Goal: Information Seeking & Learning: Learn about a topic

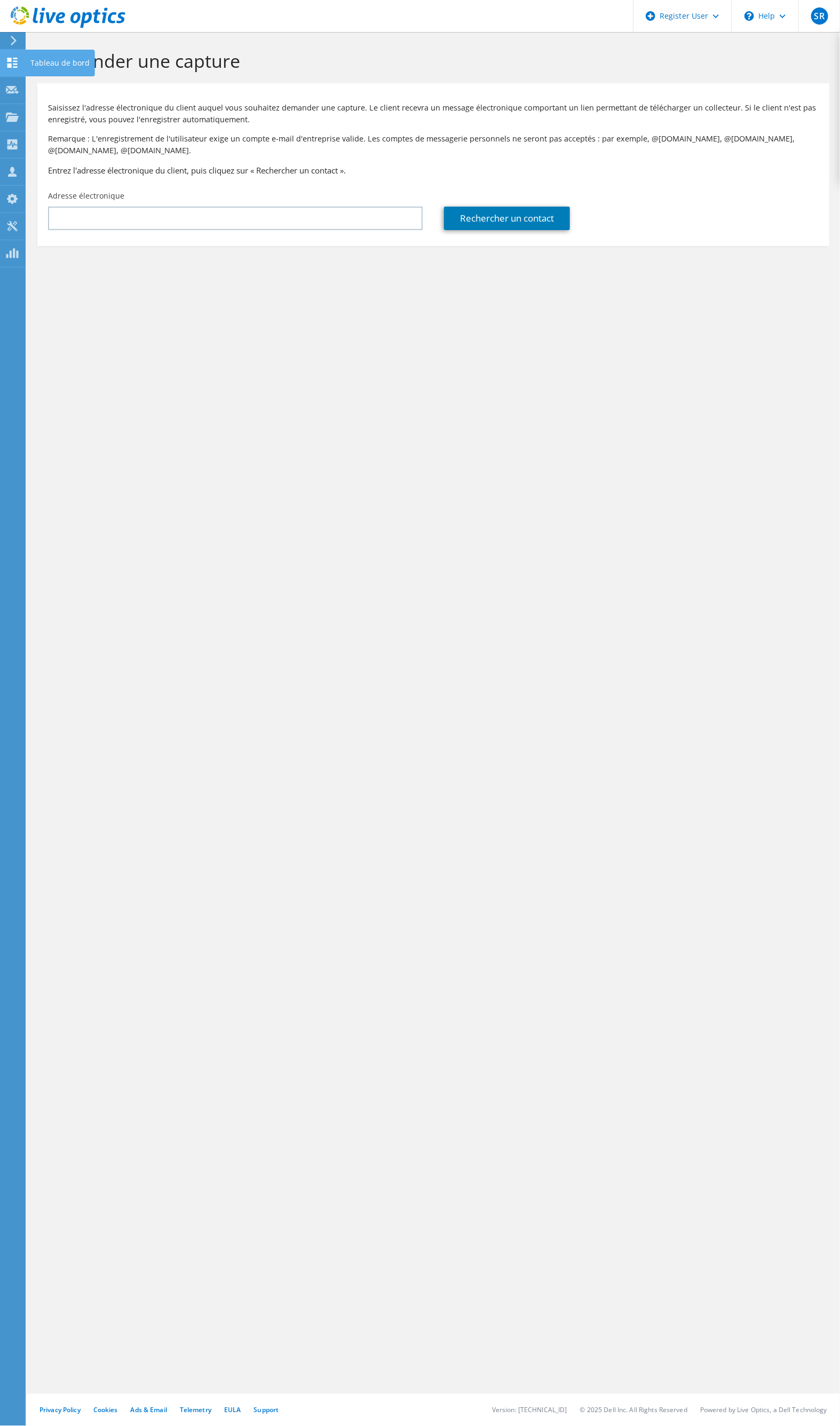
click at [9, 57] on use at bounding box center [12, 62] width 10 height 10
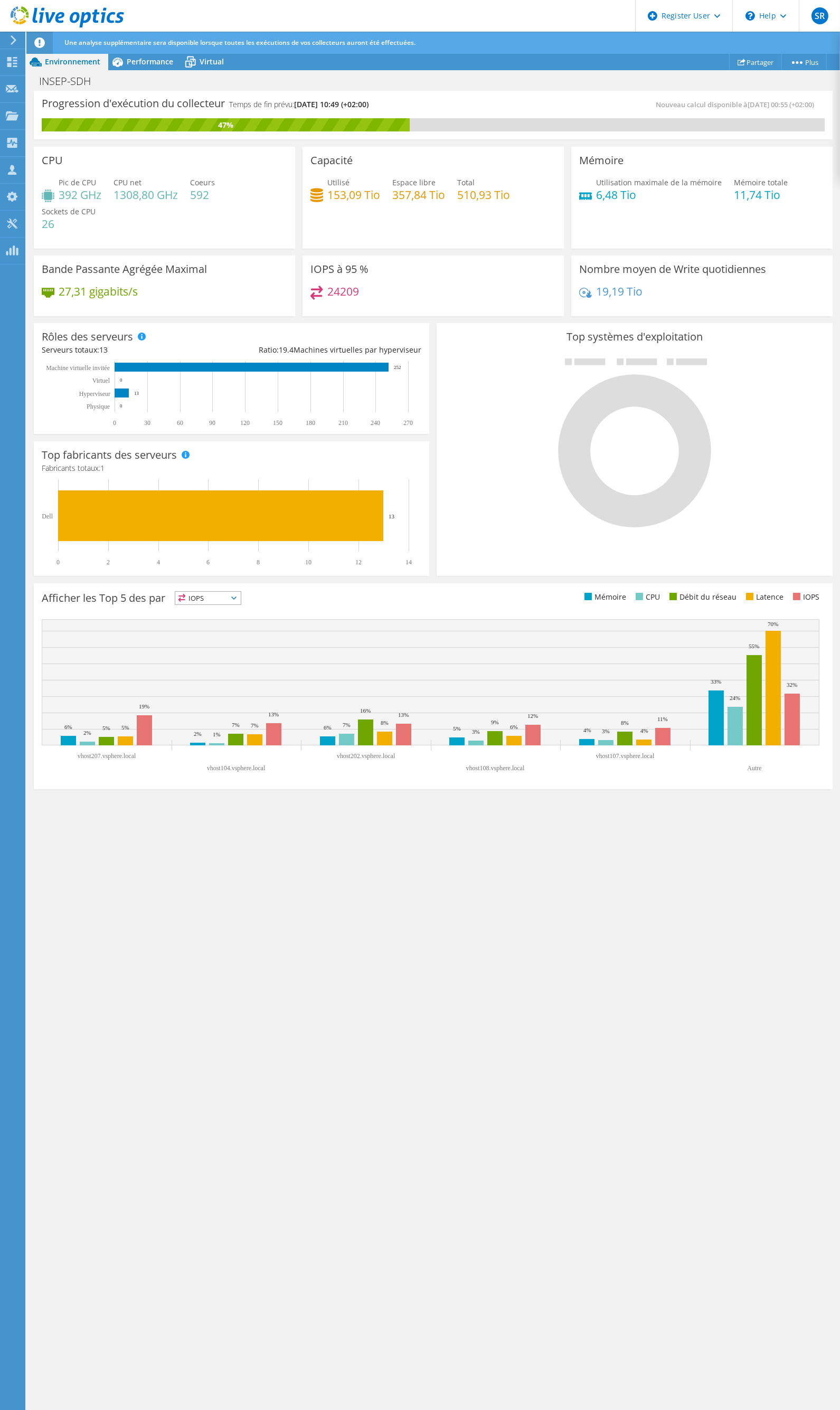
click at [562, 931] on div "Progression d'exécution du collecteur Temps de fin prévu: [DATE] 10:49 (+02:00)…" at bounding box center [433, 752] width 814 height 1321
click at [132, 68] on div "Performance" at bounding box center [144, 61] width 73 height 17
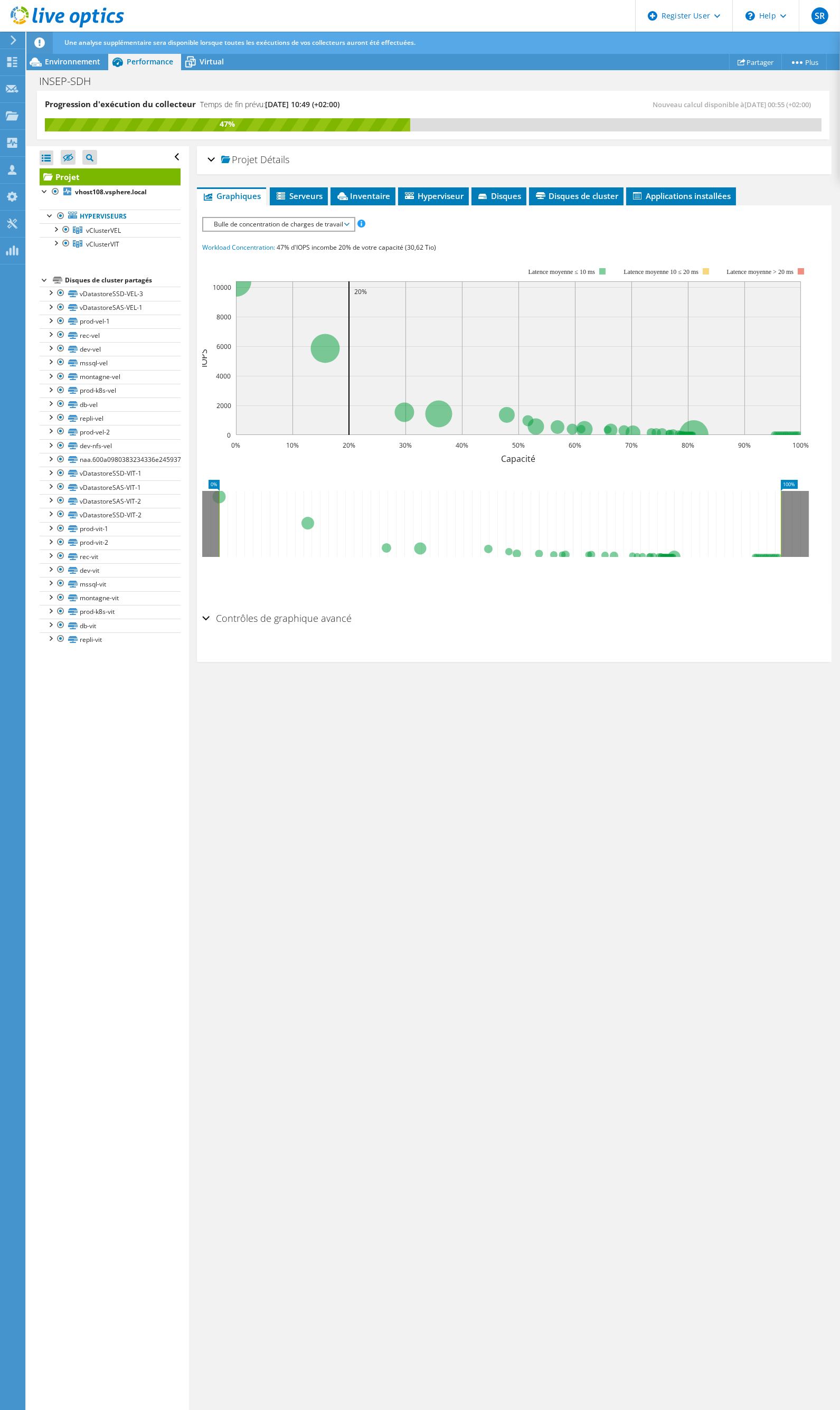
click at [294, 229] on div "IOPS Débit de disque Taille IO Latence Longueur de file d'attente Pourcentage d…" at bounding box center [514, 224] width 624 height 14
click at [297, 223] on span "Bulle de concentration de charges de travail" at bounding box center [278, 224] width 140 height 13
click at [265, 303] on li "Pourcentage de CPU" at bounding box center [278, 301] width 151 height 13
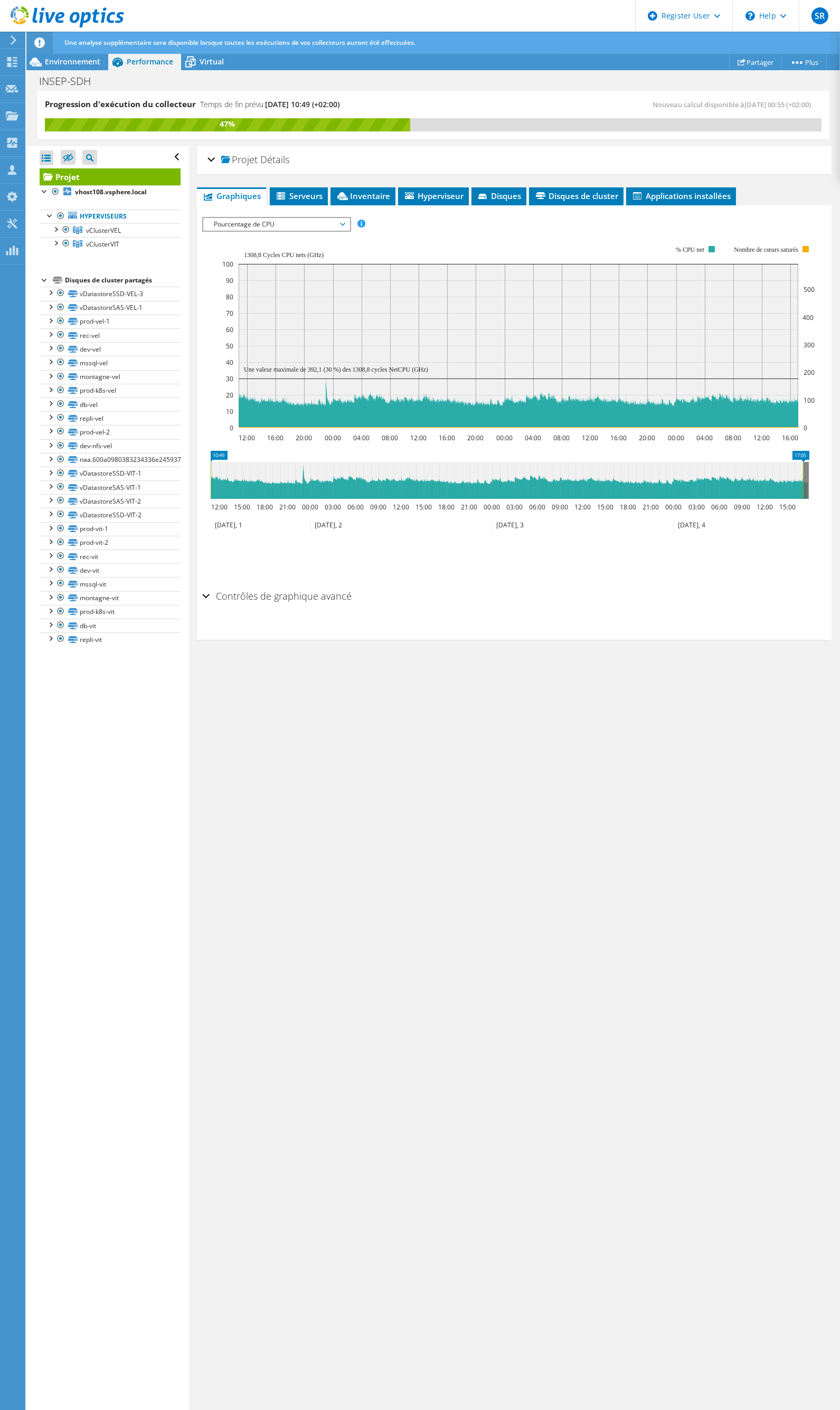
click at [278, 219] on span "Pourcentage de CPU" at bounding box center [277, 224] width 136 height 13
click at [241, 309] on li "Mémoire" at bounding box center [276, 313] width 146 height 13
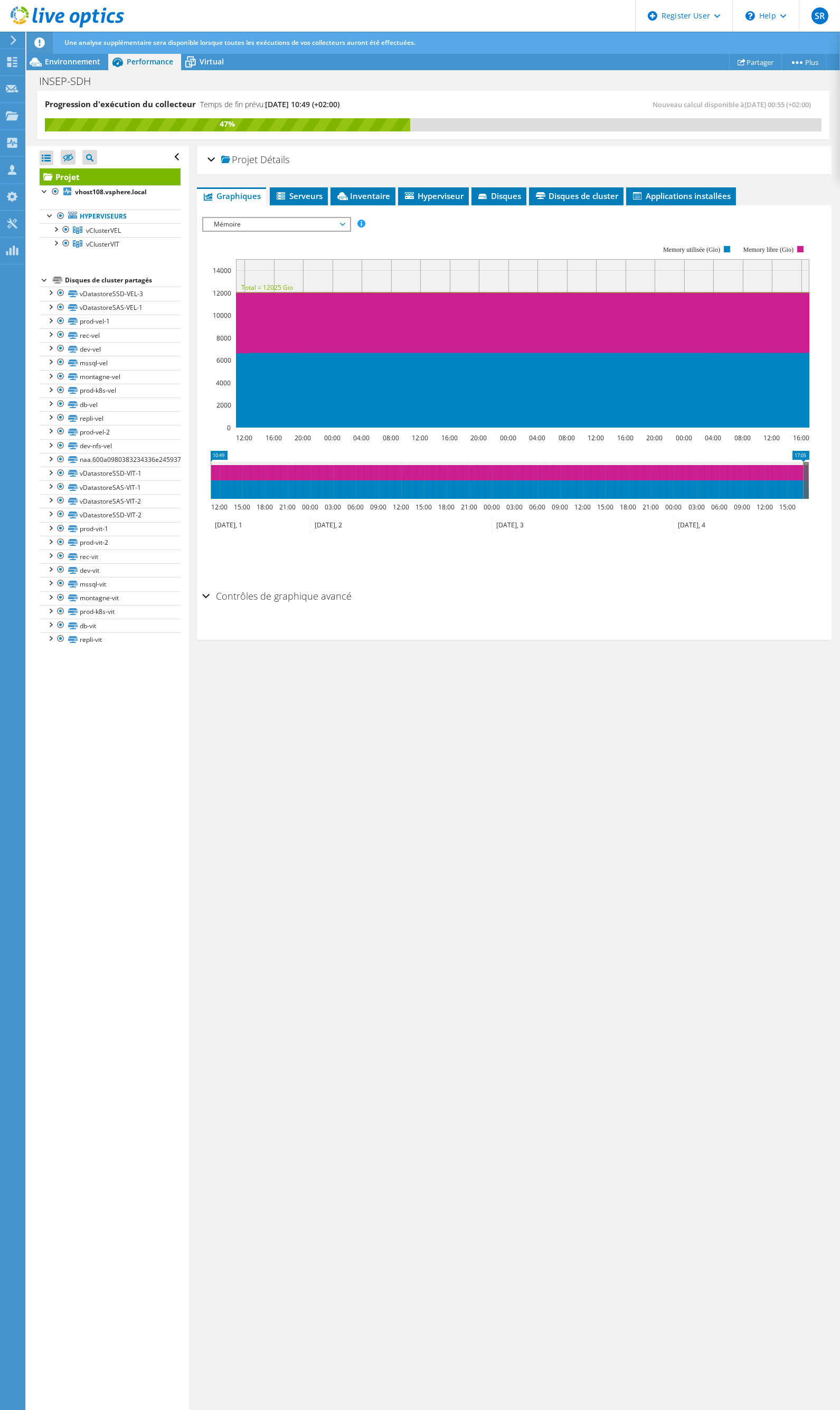
click at [545, 593] on div "Contrôles de graphique avancé" at bounding box center [514, 597] width 624 height 22
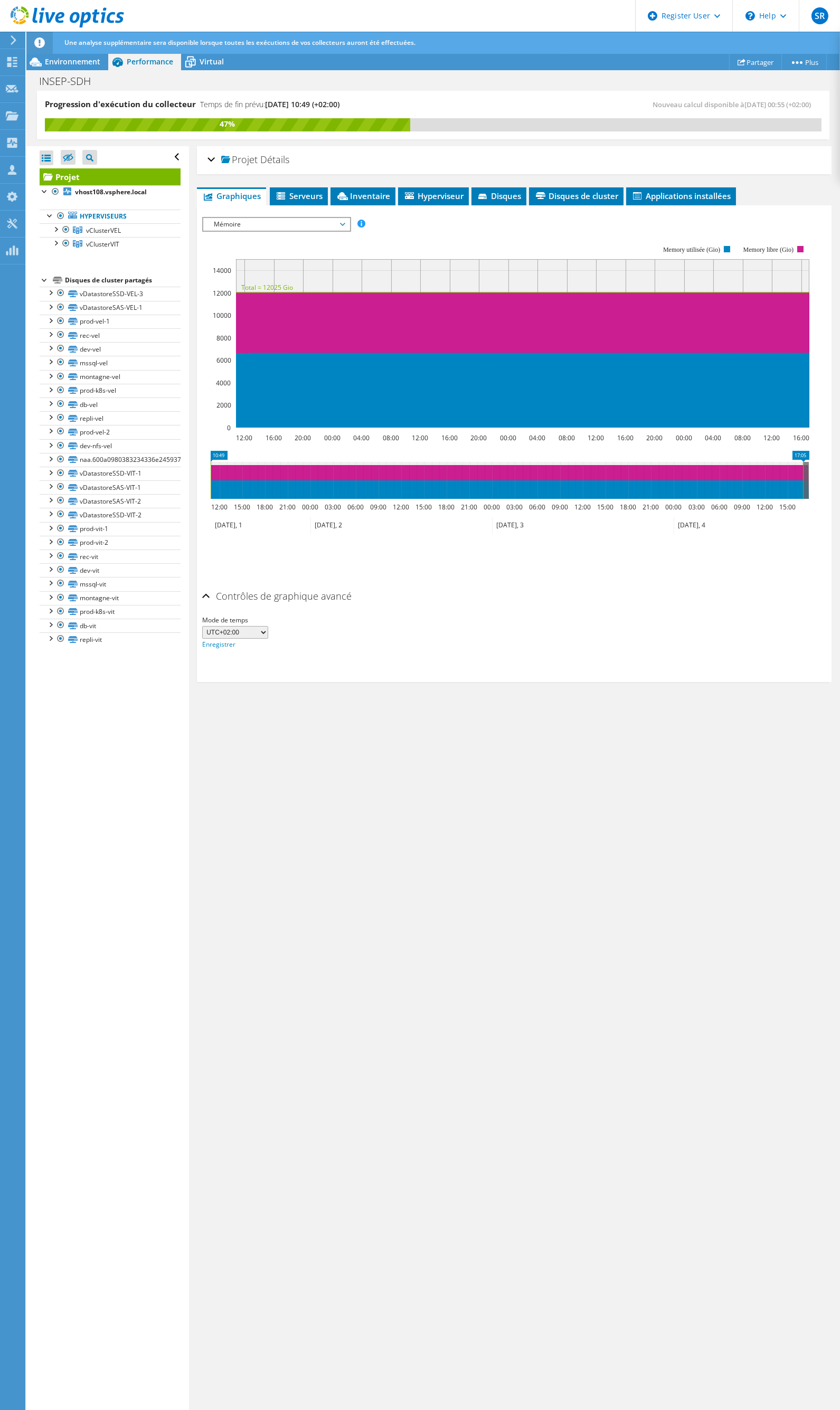
click at [251, 221] on span "Mémoire" at bounding box center [277, 224] width 136 height 13
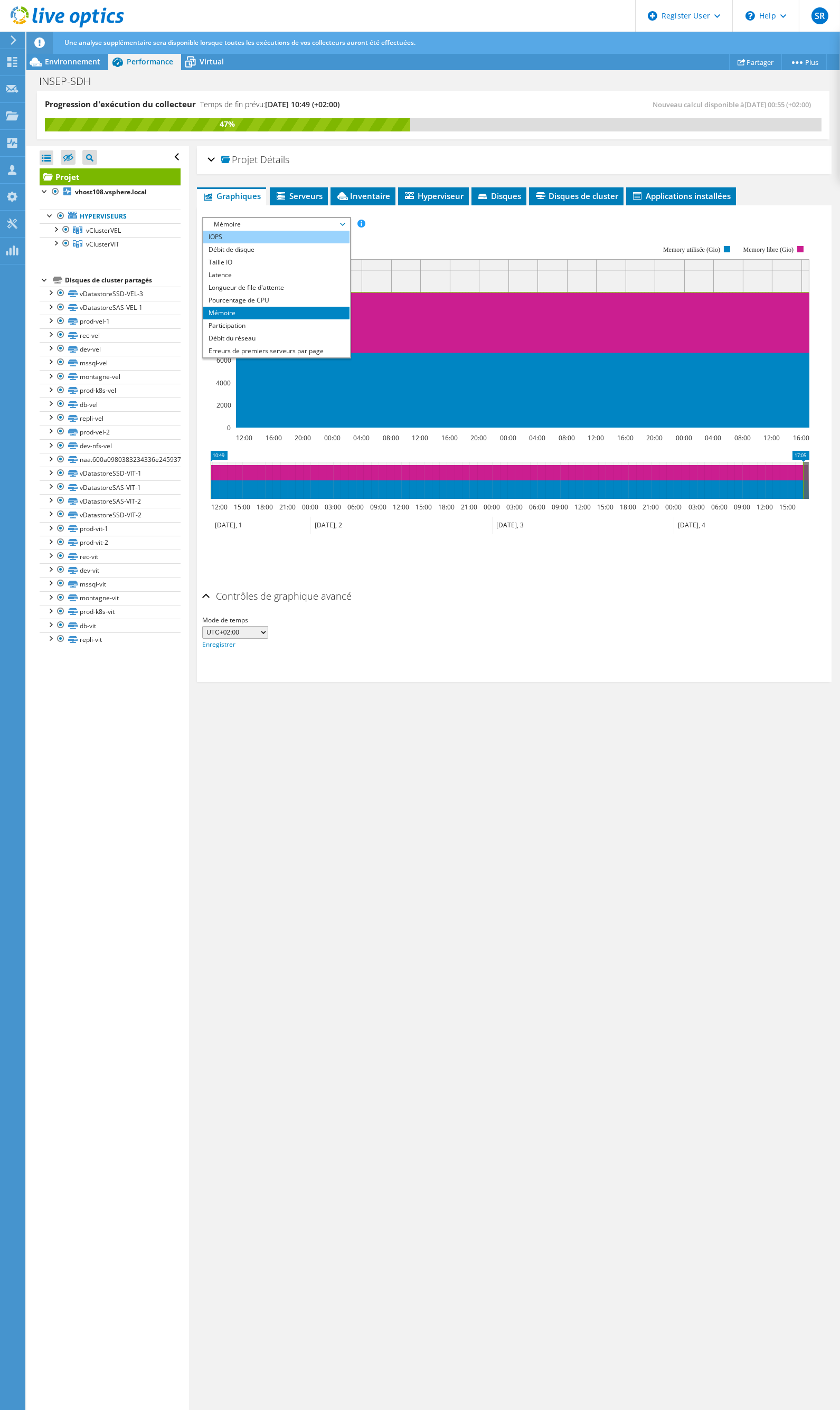
click at [288, 239] on li "IOPS" at bounding box center [276, 237] width 146 height 13
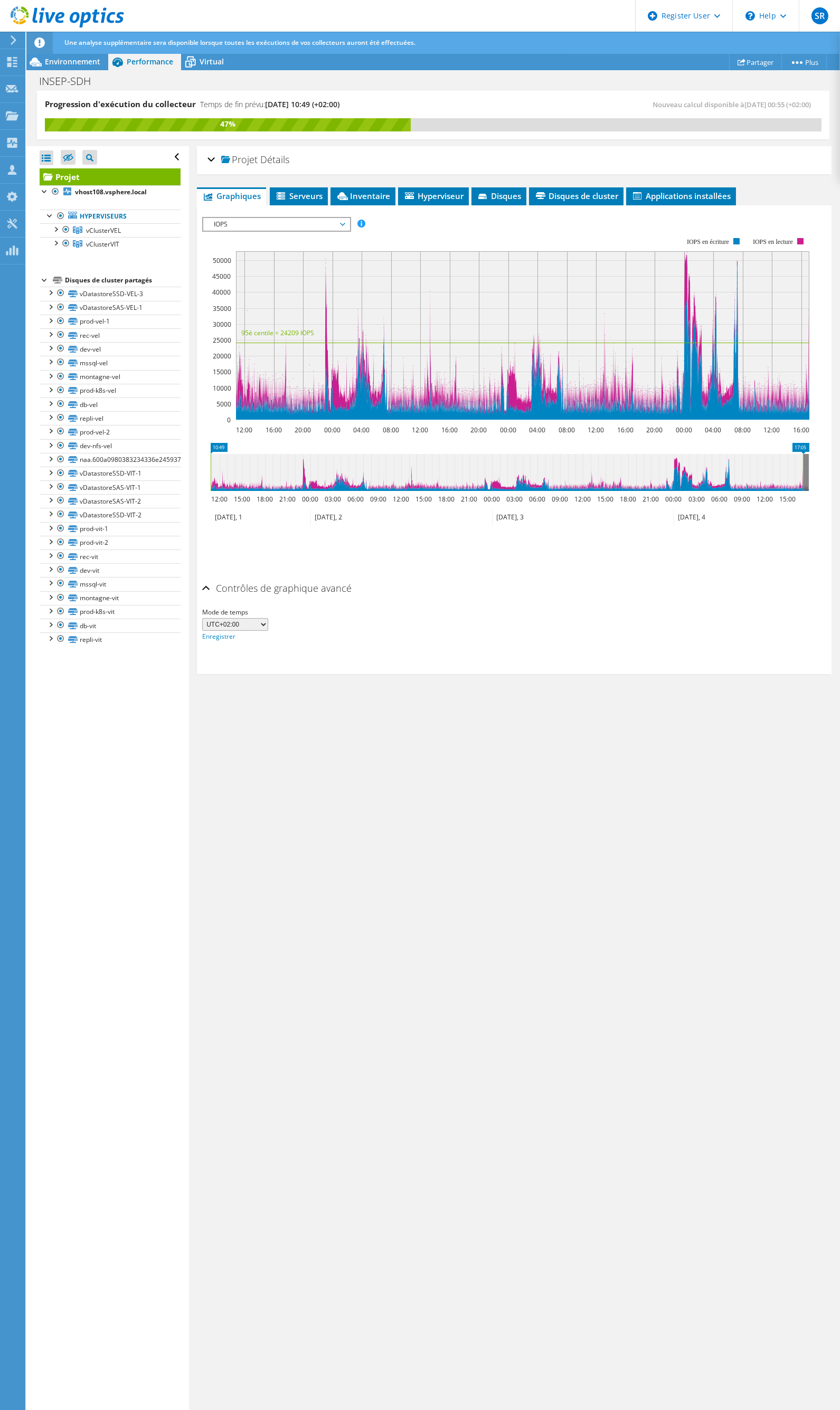
click at [664, 811] on div "Projet Détails Préparé pour: [PERSON_NAME], [PERSON_NAME][EMAIL_ADDRESS][DOMAIN…" at bounding box center [514, 779] width 650 height 1265
